Goal: Information Seeking & Learning: Learn about a topic

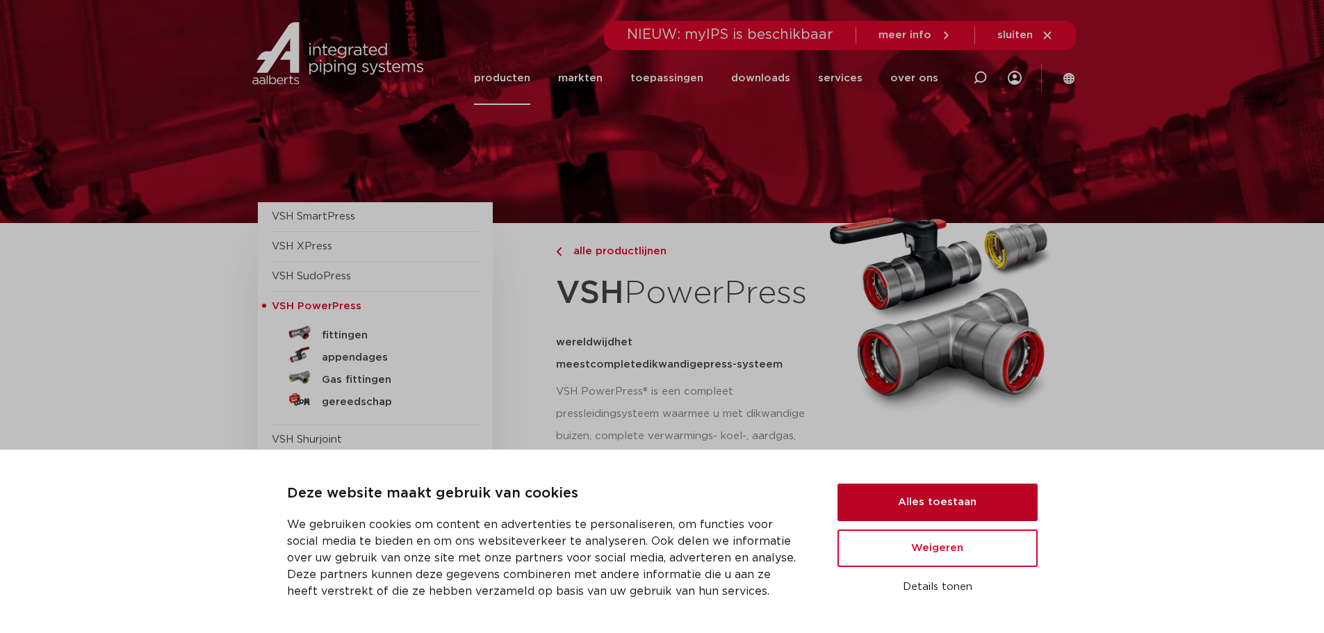
click at [969, 504] on button "Alles toestaan" at bounding box center [937, 503] width 200 height 38
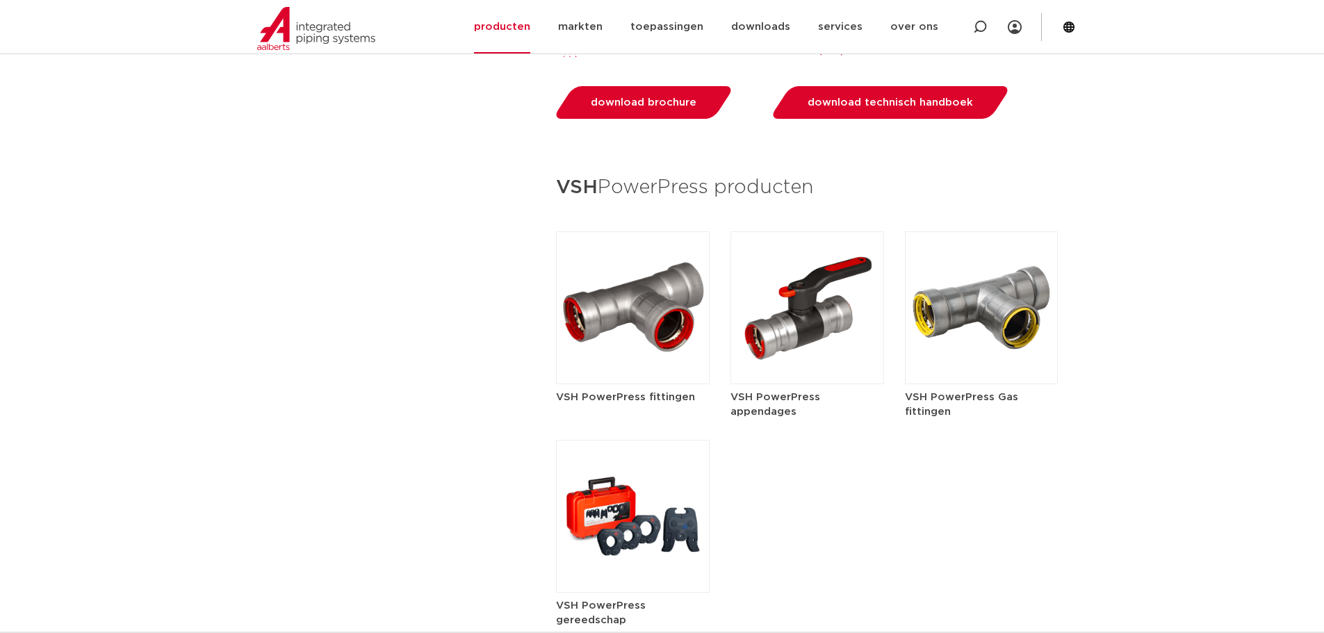
scroll to position [1598, 0]
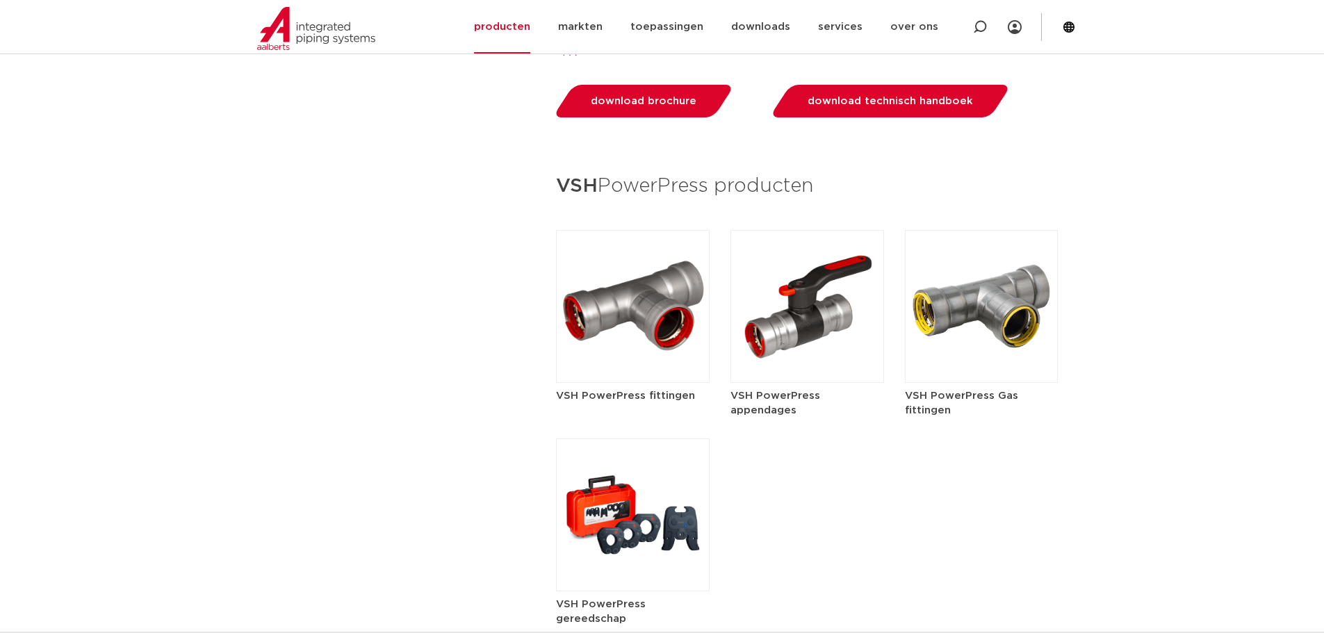
click at [635, 322] on img at bounding box center [633, 306] width 154 height 153
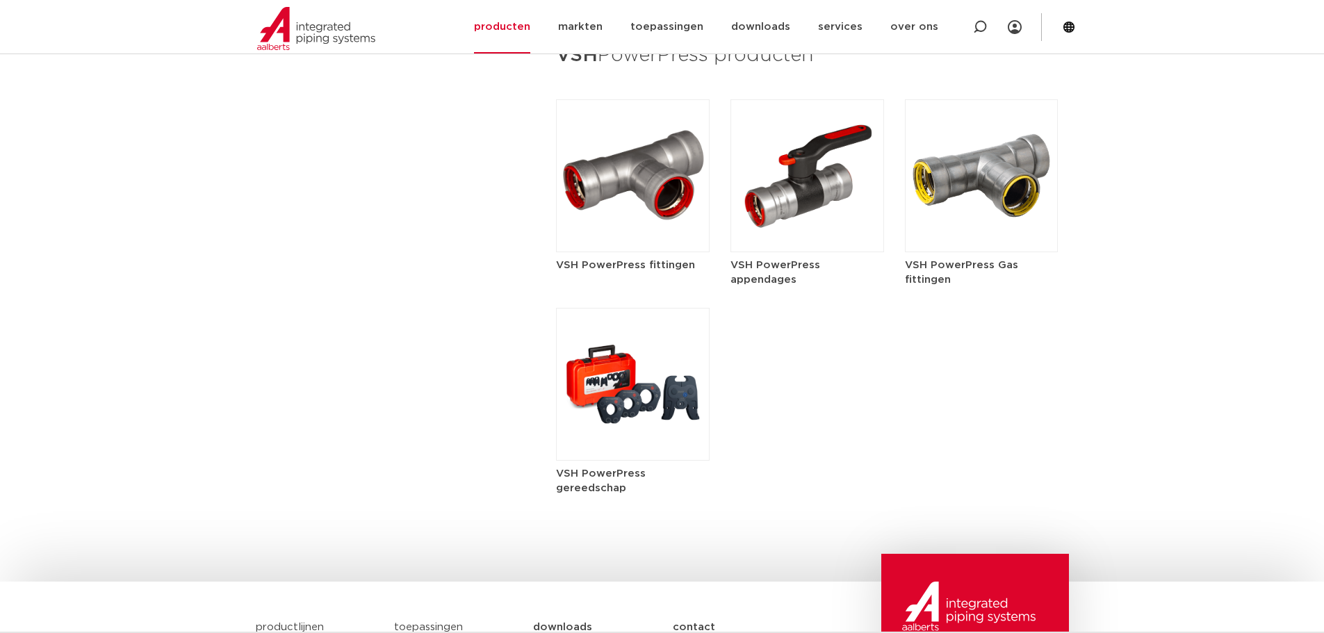
scroll to position [1737, 0]
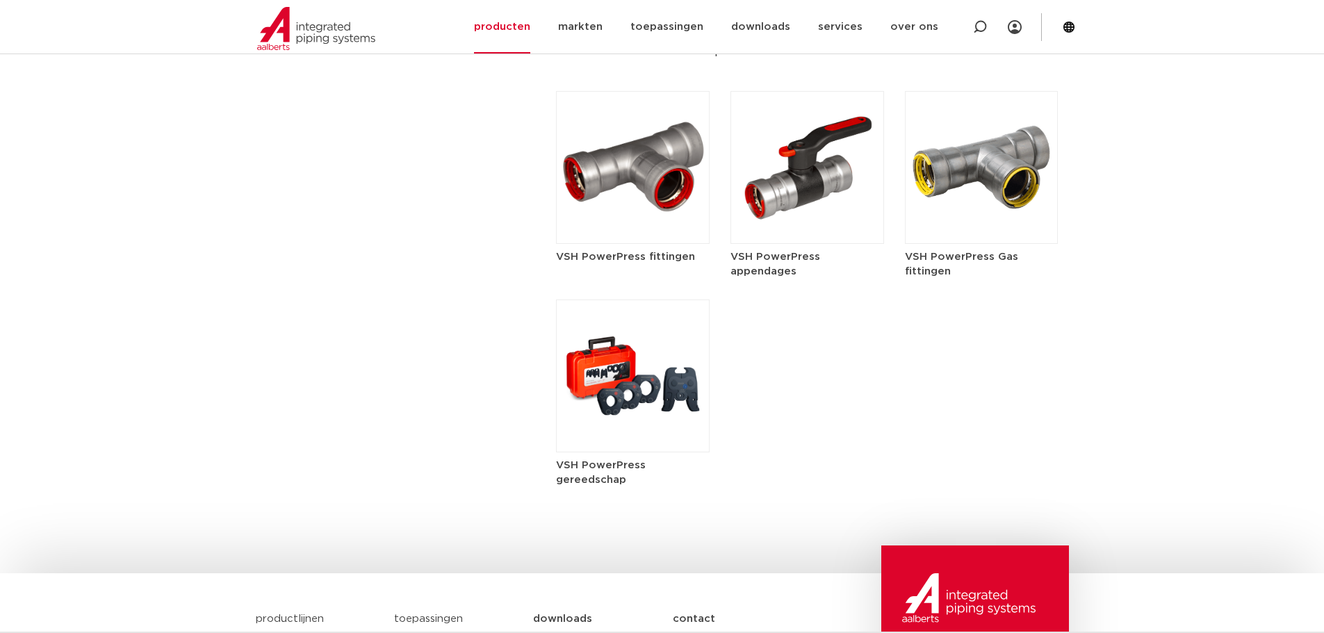
click at [673, 429] on img at bounding box center [633, 376] width 154 height 153
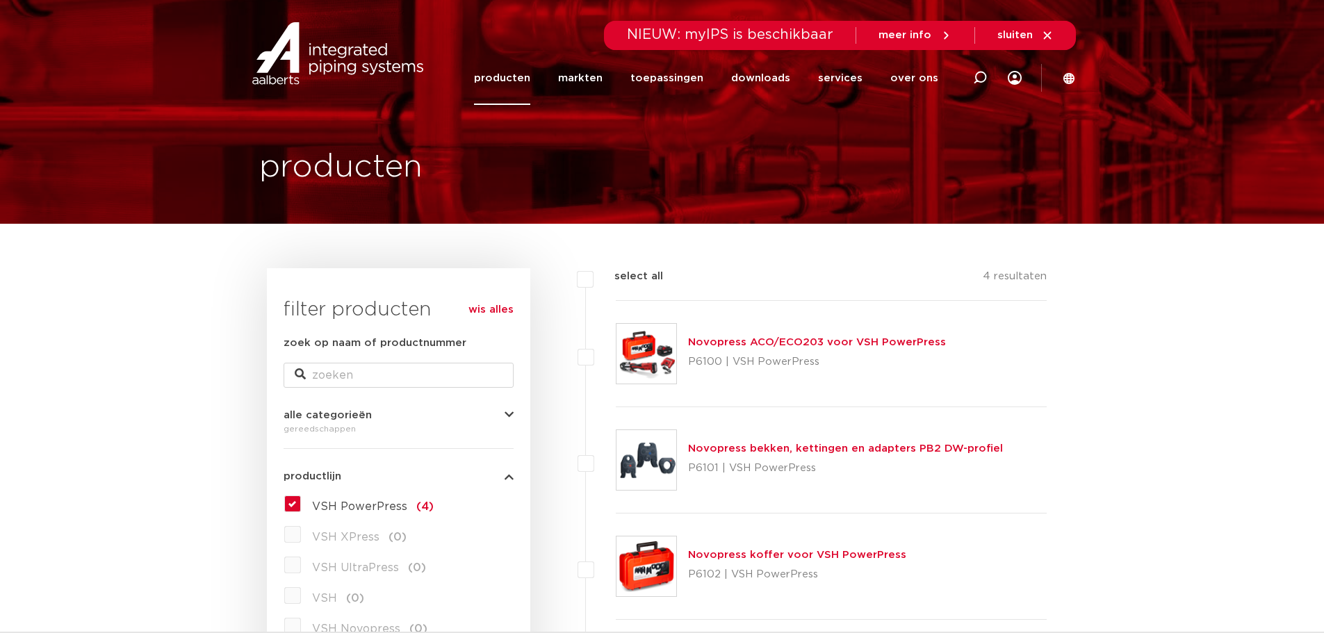
click at [644, 378] on img at bounding box center [646, 354] width 60 height 60
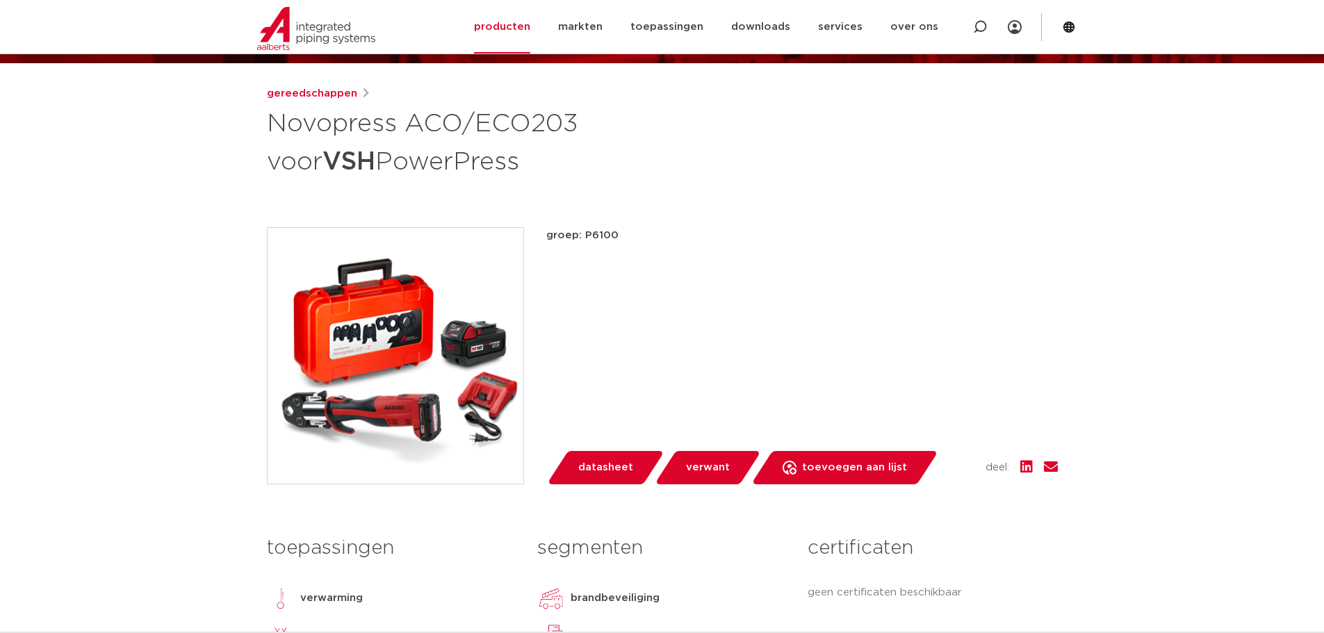
scroll to position [208, 0]
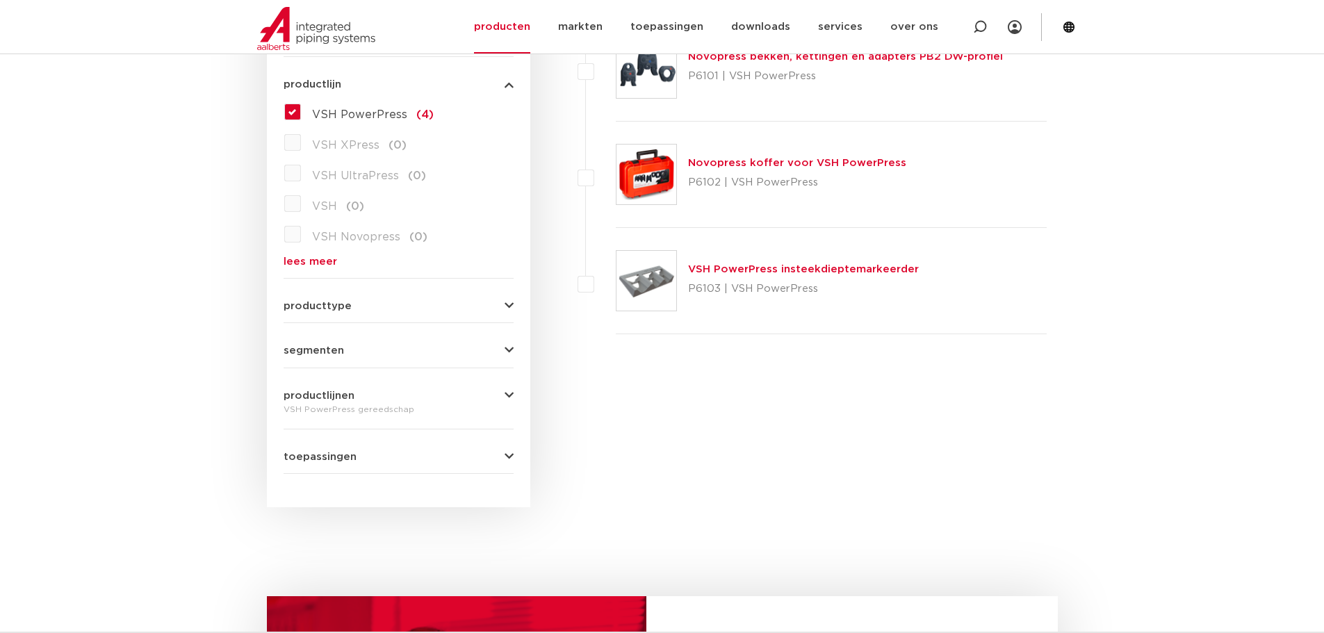
scroll to position [417, 0]
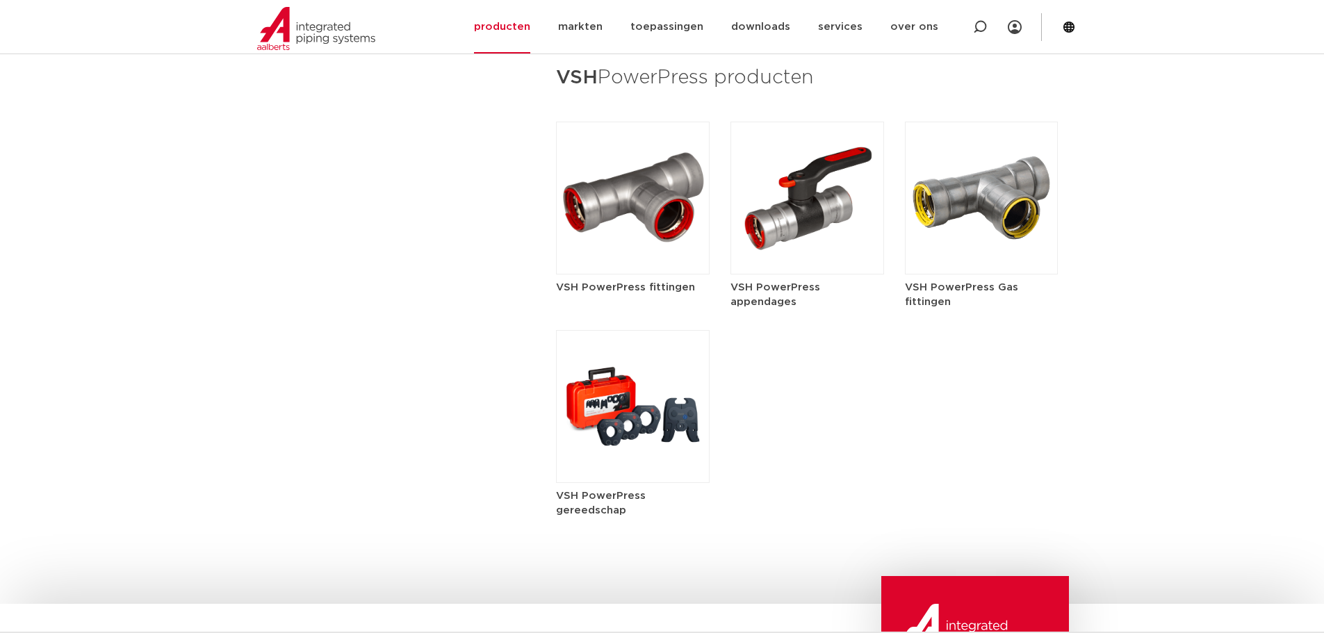
scroll to position [1737, 0]
